Goal: Task Accomplishment & Management: Use online tool/utility

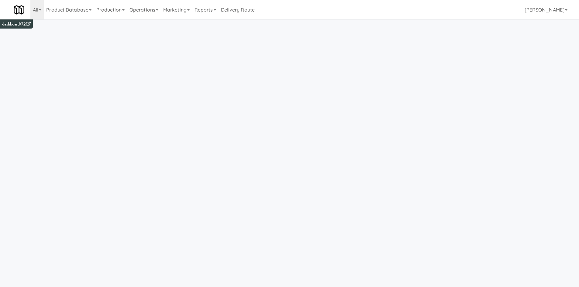
drag, startPoint x: 144, startPoint y: 5, endPoint x: 148, endPoint y: 20, distance: 15.4
click at [144, 5] on link "Operations" at bounding box center [144, 9] width 34 height 19
click at [169, 85] on link "Cabinets" at bounding box center [151, 87] width 49 height 11
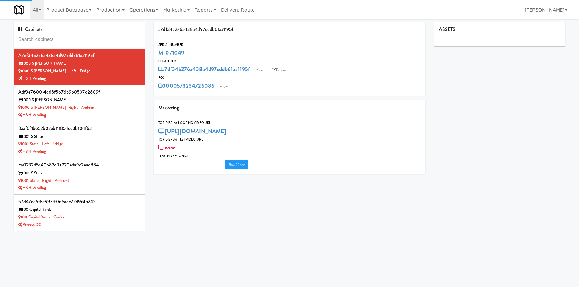
type input "3"
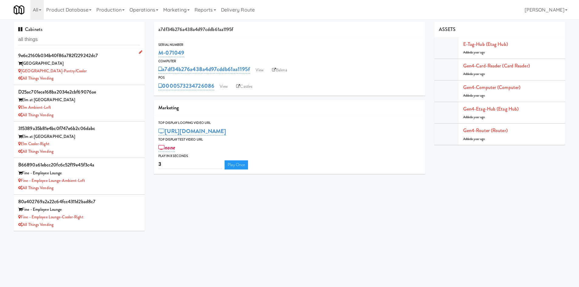
click at [105, 77] on div "All Things Vending" at bounding box center [79, 79] width 122 height 8
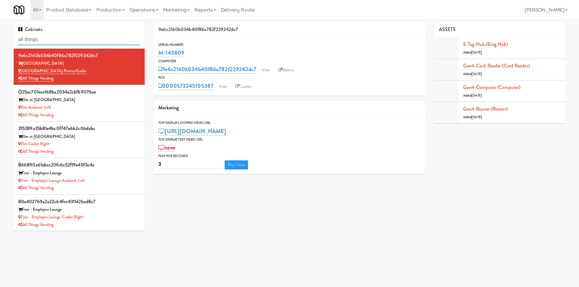
click at [76, 36] on input "all things" at bounding box center [79, 39] width 122 height 11
paste input "Elm Cooler-Right"
paste input "text"
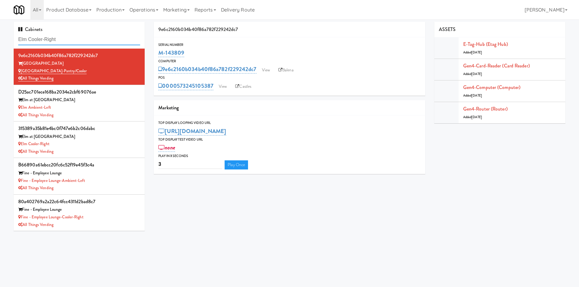
type input "Elm Cooler-Right"
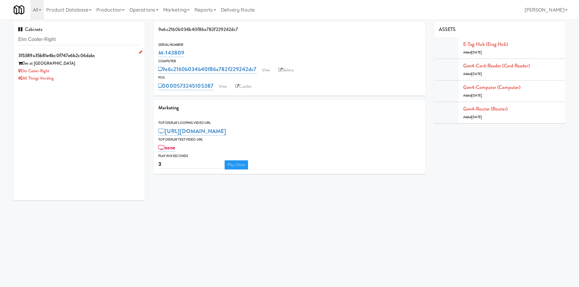
click at [116, 82] on div "All Things Vending" at bounding box center [79, 79] width 122 height 8
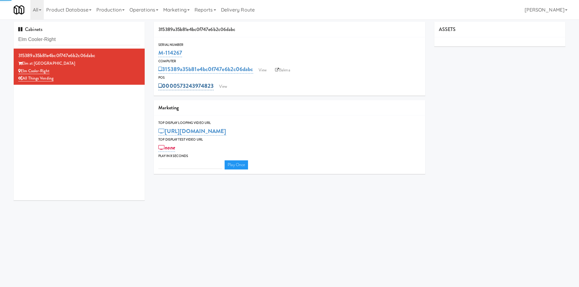
type input "3"
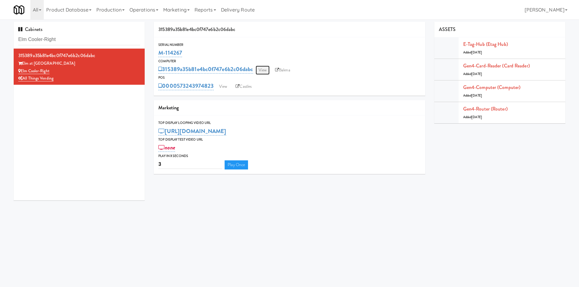
click at [263, 70] on link "View" at bounding box center [263, 70] width 14 height 9
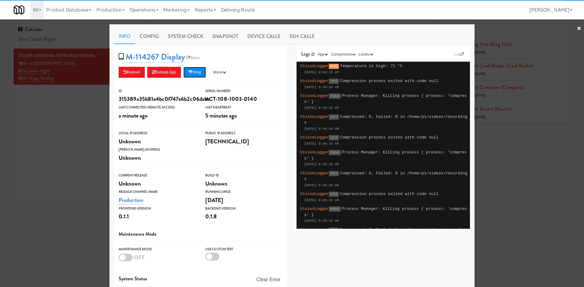
click at [201, 71] on button "Ping" at bounding box center [194, 72] width 23 height 11
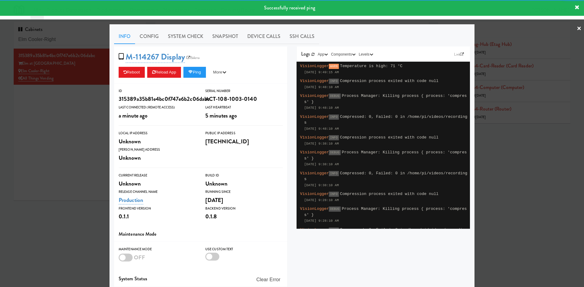
click at [81, 115] on div at bounding box center [292, 143] width 584 height 287
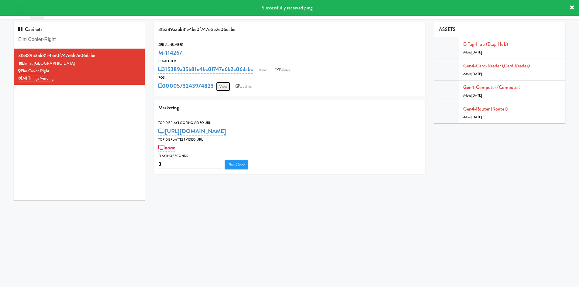
click at [223, 84] on link "View" at bounding box center [223, 86] width 14 height 9
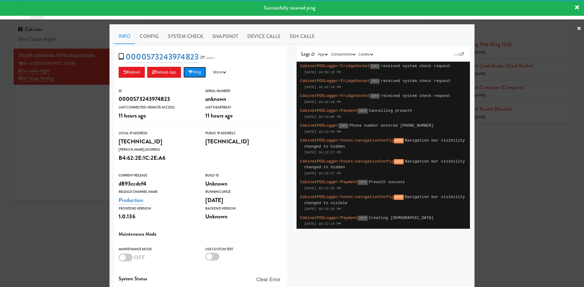
click at [196, 71] on button "Ping" at bounding box center [194, 72] width 23 height 11
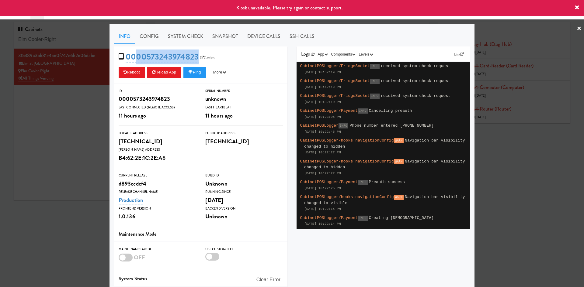
drag, startPoint x: 136, startPoint y: 50, endPoint x: 203, endPoint y: 54, distance: 67.7
click at [203, 54] on div "0000573243974823 Castles Reboot Reload App Ping More Ping Server Restart Server…" at bounding box center [200, 65] width 173 height 37
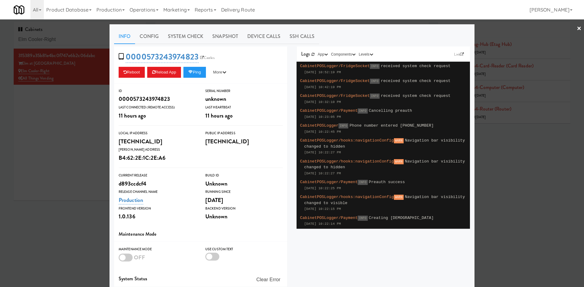
drag, startPoint x: 80, startPoint y: 187, endPoint x: 215, endPoint y: 43, distance: 197.1
click at [80, 186] on div at bounding box center [292, 143] width 584 height 287
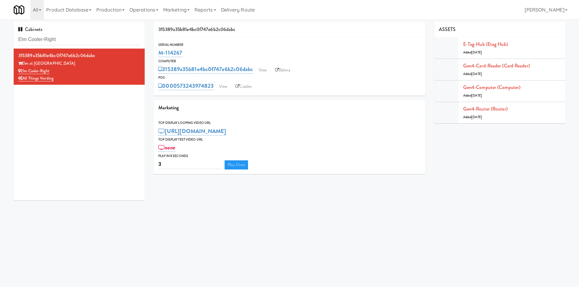
click at [263, 243] on body "Okay Okay Select date: previous 2025-Aug next Su Mo Tu We Th Fr Sa 27 28 29 30 …" at bounding box center [289, 162] width 579 height 287
